Goal: Task Accomplishment & Management: Complete application form

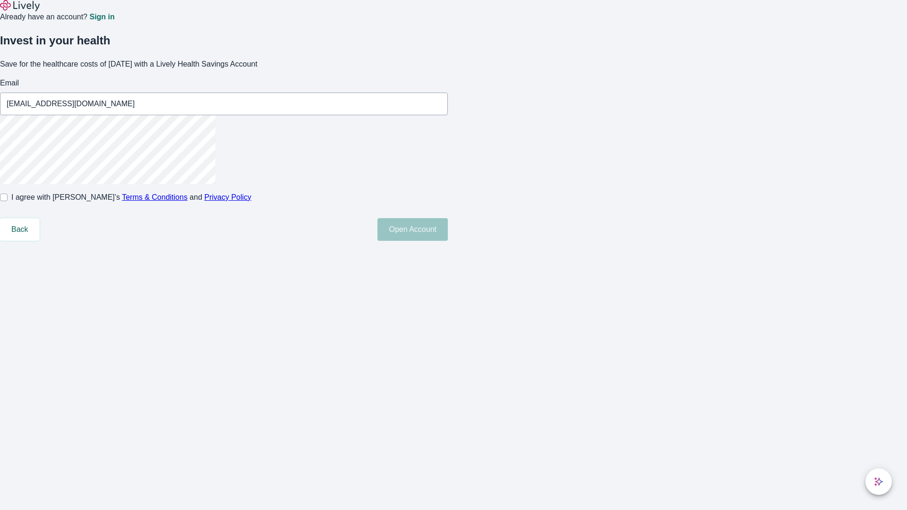
click at [8, 201] on input "I agree with Lively’s Terms & Conditions and Privacy Policy" at bounding box center [4, 198] width 8 height 8
checkbox input "true"
click at [448, 241] on button "Open Account" at bounding box center [412, 229] width 70 height 23
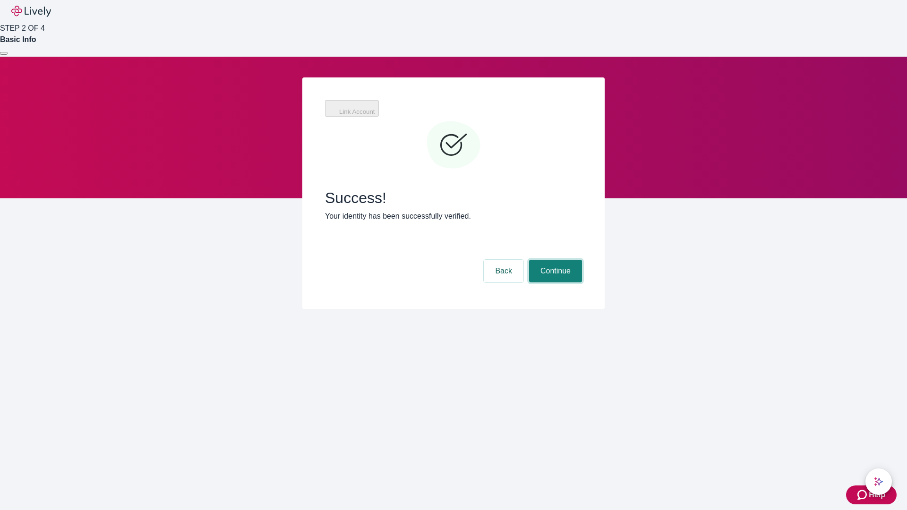
click at [554, 260] on button "Continue" at bounding box center [555, 271] width 53 height 23
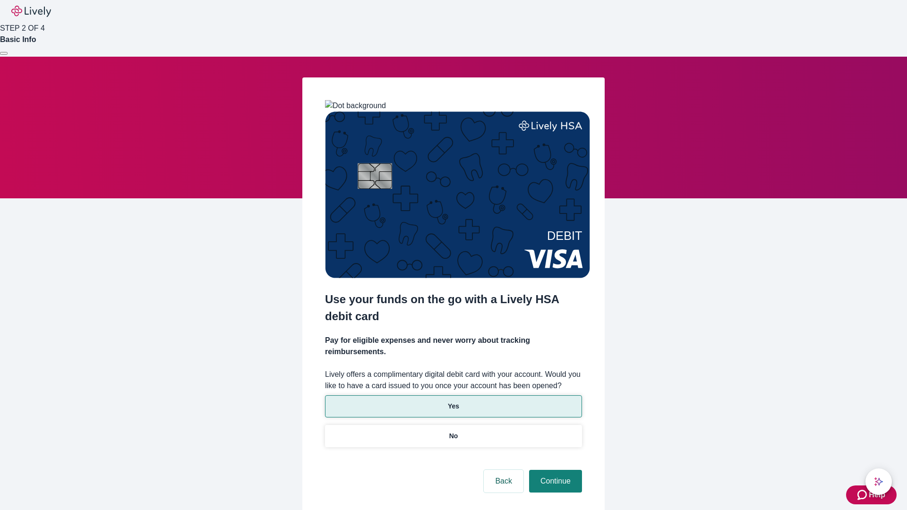
click at [453, 401] on p "Yes" at bounding box center [453, 406] width 11 height 10
click at [554, 470] on button "Continue" at bounding box center [555, 481] width 53 height 23
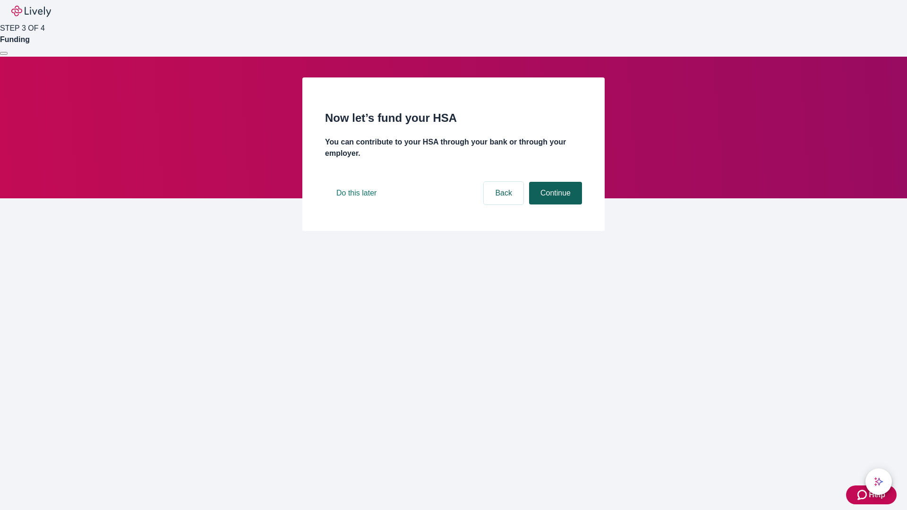
click at [554, 204] on button "Continue" at bounding box center [555, 193] width 53 height 23
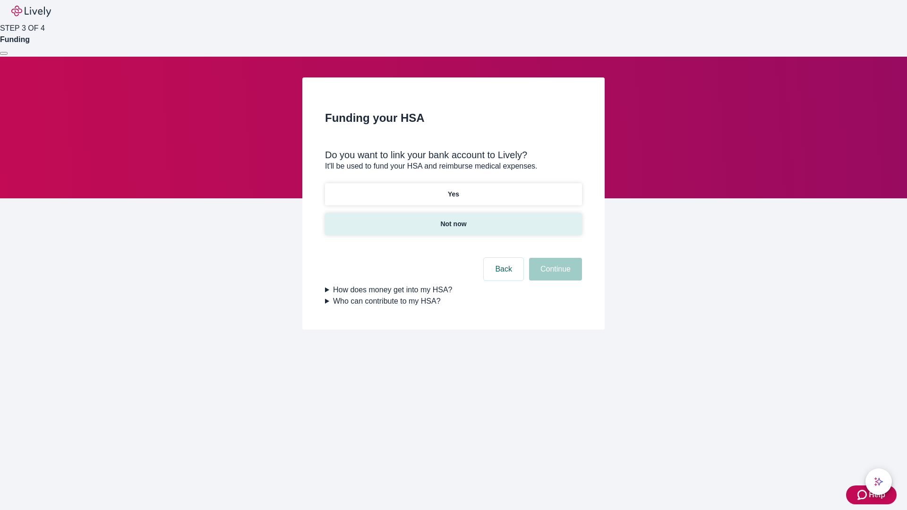
click at [453, 219] on p "Not now" at bounding box center [453, 224] width 26 height 10
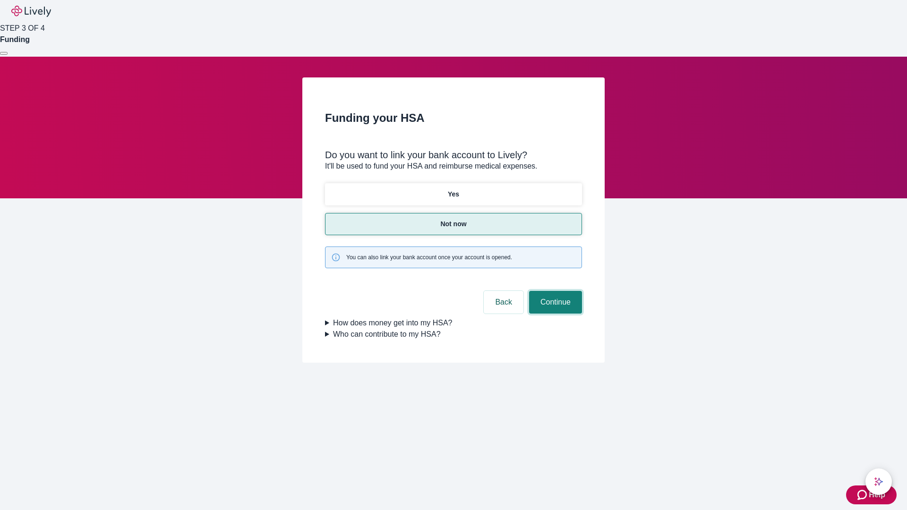
click at [554, 291] on button "Continue" at bounding box center [555, 302] width 53 height 23
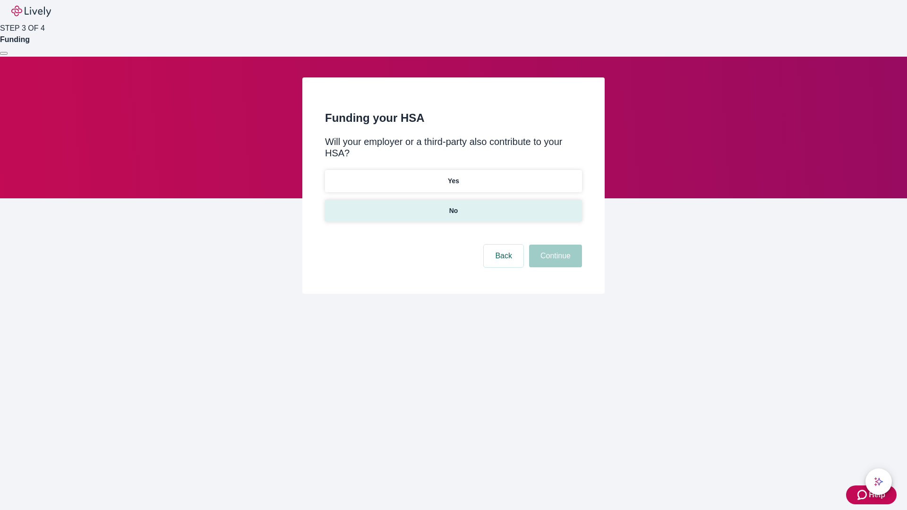
click at [453, 206] on p "No" at bounding box center [453, 211] width 9 height 10
click at [554, 245] on button "Continue" at bounding box center [555, 256] width 53 height 23
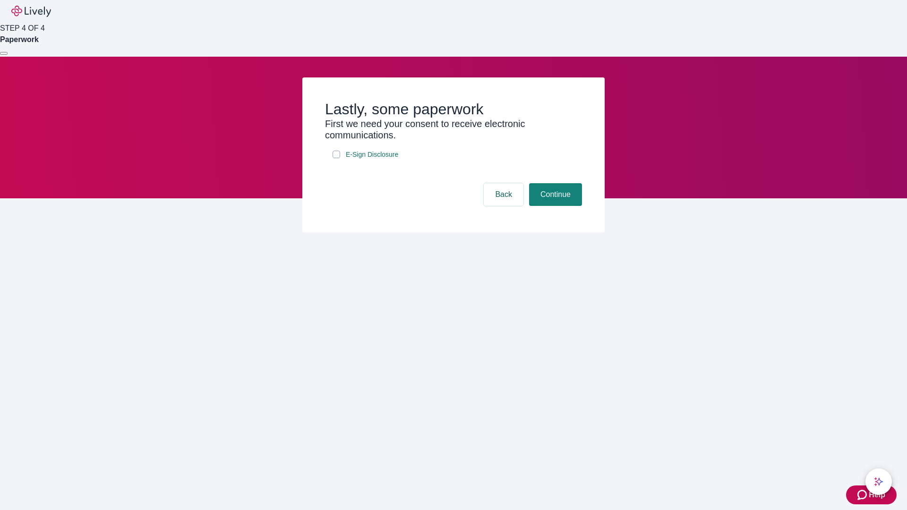
click at [336, 158] on input "E-Sign Disclosure" at bounding box center [336, 155] width 8 height 8
checkbox input "true"
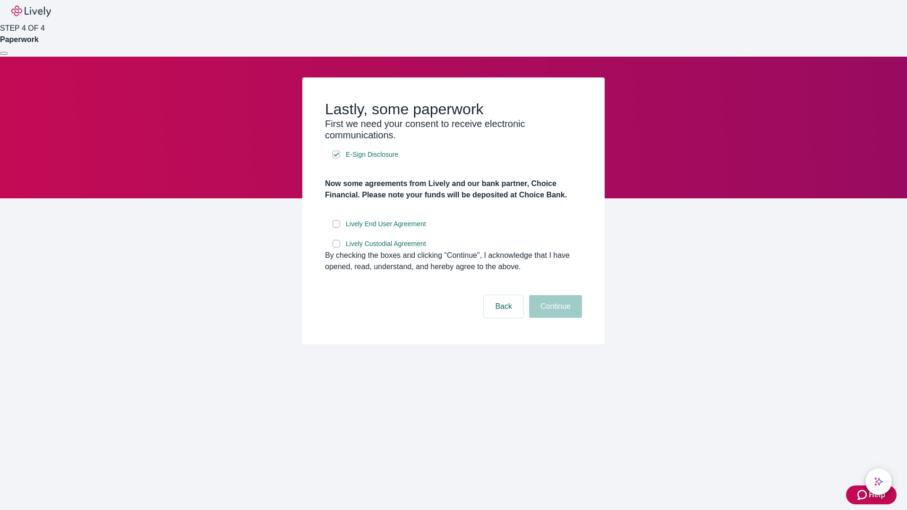
click at [336, 228] on input "Lively End User Agreement" at bounding box center [336, 224] width 8 height 8
checkbox input "true"
click at [336, 247] on input "Lively Custodial Agreement" at bounding box center [336, 244] width 8 height 8
checkbox input "true"
click at [554, 318] on button "Continue" at bounding box center [555, 306] width 53 height 23
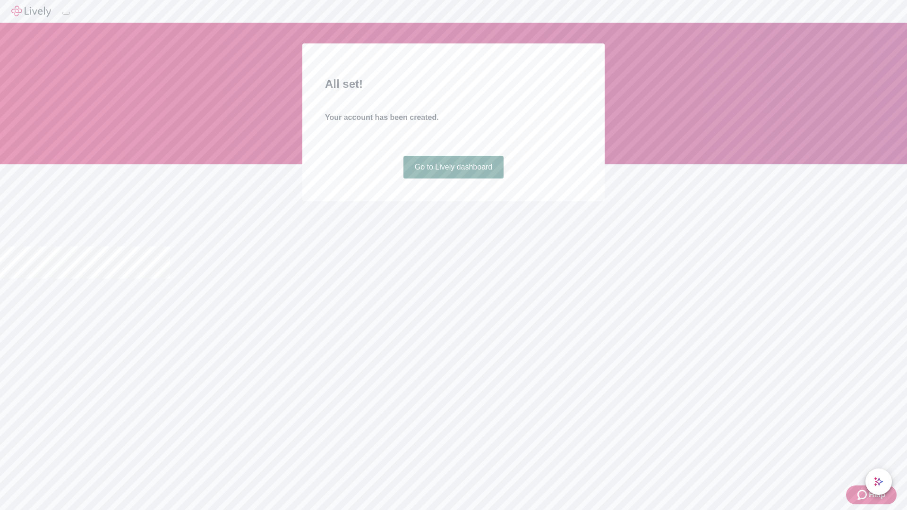
click at [453, 178] on link "Go to Lively dashboard" at bounding box center [453, 167] width 101 height 23
